Goal: Task Accomplishment & Management: Manage account settings

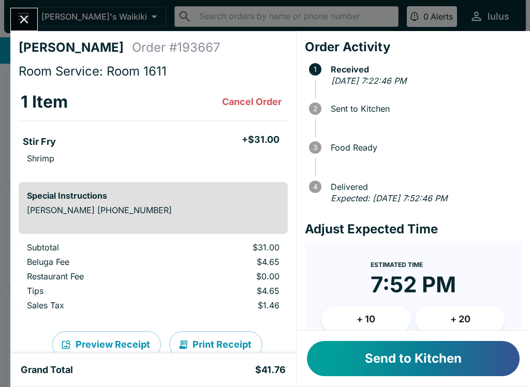
click at [483, 359] on button "Send to Kitchen" at bounding box center [413, 358] width 213 height 35
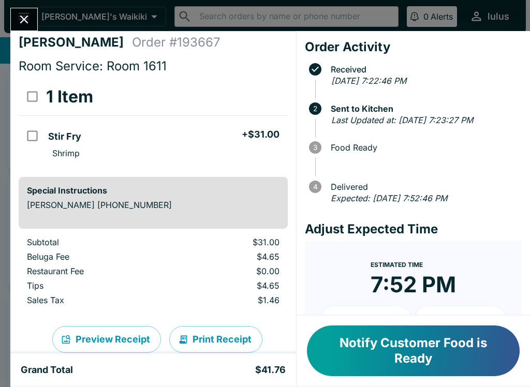
scroll to position [4, 0]
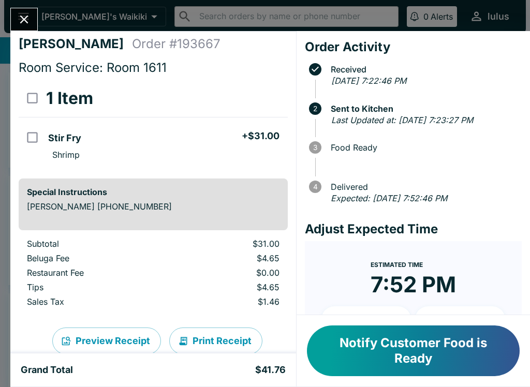
click at [416, 352] on button "Notify Customer Food is Ready" at bounding box center [413, 350] width 213 height 51
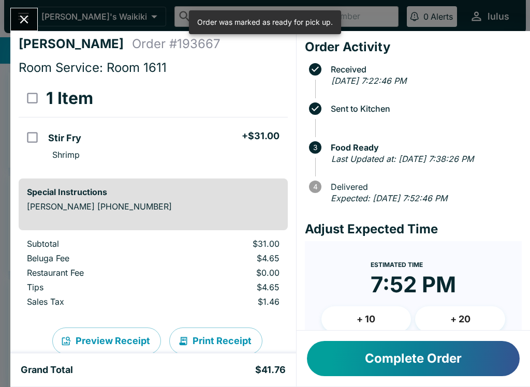
click at [20, 8] on button "Close" at bounding box center [24, 19] width 26 height 22
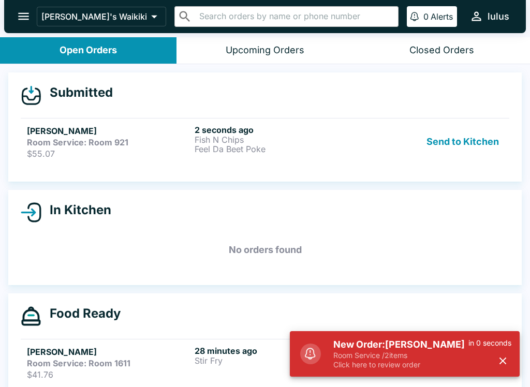
click at [364, 362] on p "Click here to review order" at bounding box center [400, 364] width 135 height 9
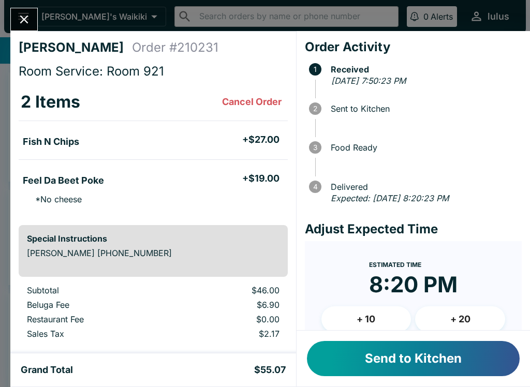
click at [477, 156] on div at bounding box center [424, 159] width 186 height 13
click at [477, 155] on div at bounding box center [424, 159] width 186 height 13
click at [467, 351] on button "Send to Kitchen" at bounding box center [413, 358] width 213 height 35
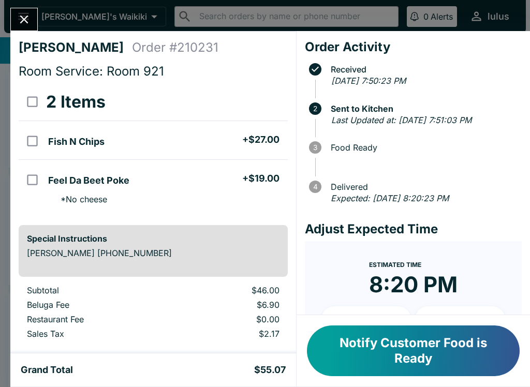
click at [28, 25] on icon "Close" at bounding box center [24, 19] width 14 height 14
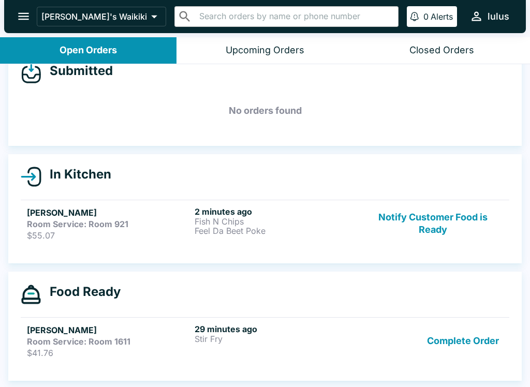
scroll to position [22, 0]
click at [466, 343] on button "Complete Order" at bounding box center [463, 341] width 80 height 34
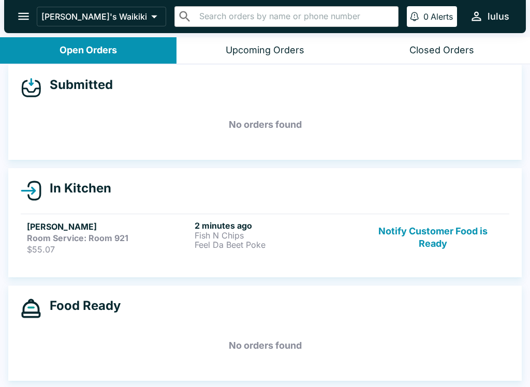
click at [309, 240] on p "Feel Da Beet Poke" at bounding box center [275, 244] width 163 height 9
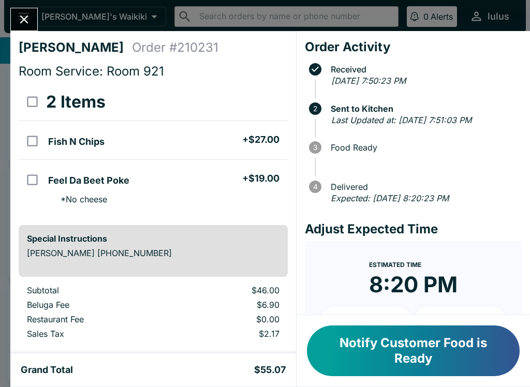
click at [419, 348] on button "Notify Customer Food is Ready" at bounding box center [413, 350] width 213 height 51
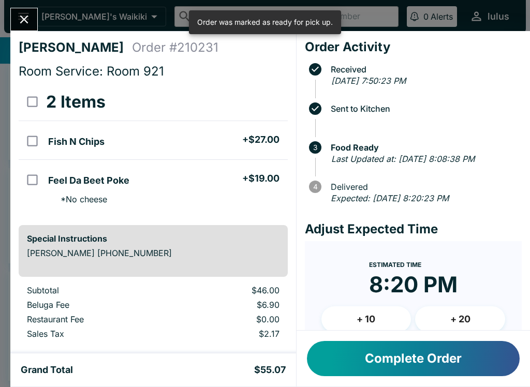
click at [24, 2] on div "[PERSON_NAME] Order # 210231 Room Service: Room 921 2 Items Fish N Chips + $27.…" at bounding box center [265, 193] width 530 height 387
